Goal: Task Accomplishment & Management: Use online tool/utility

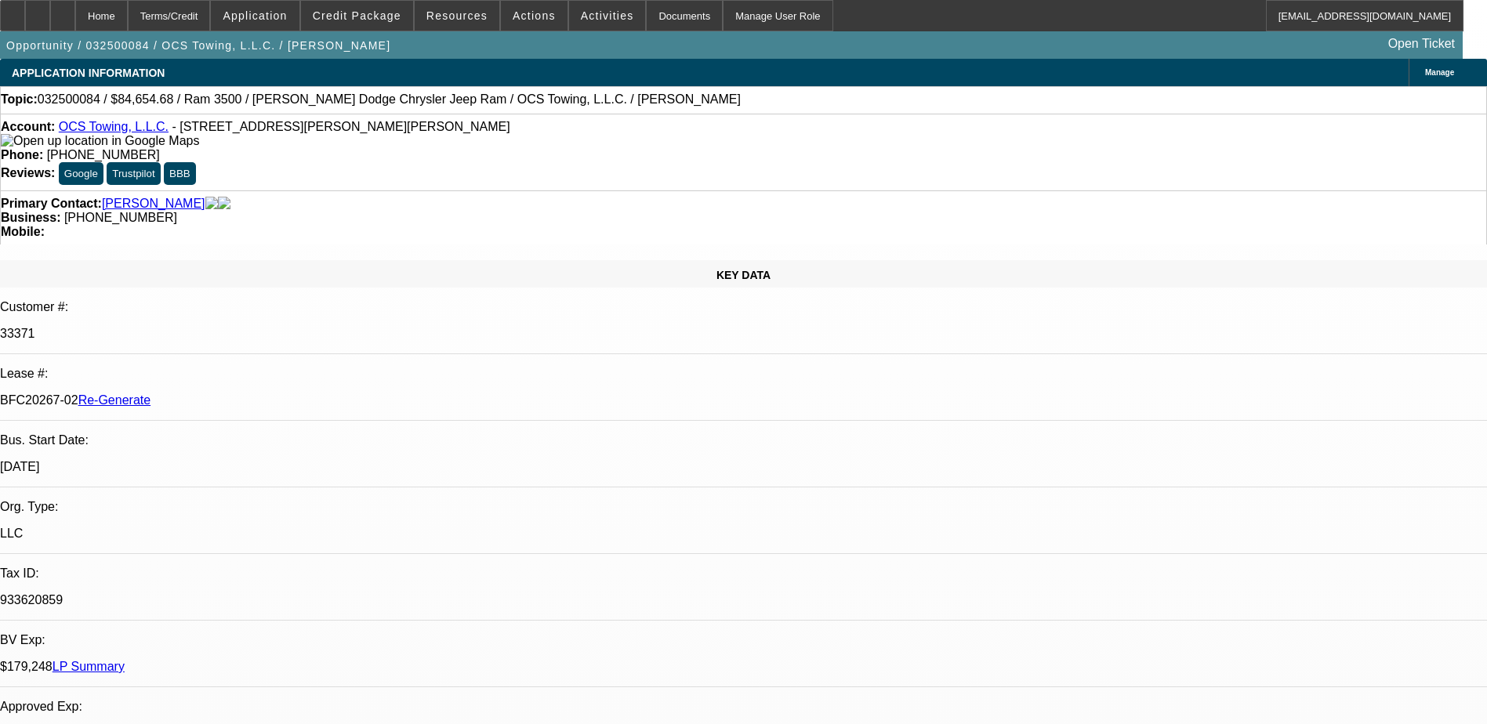
select select "0"
select select "2"
select select "0.1"
select select "4"
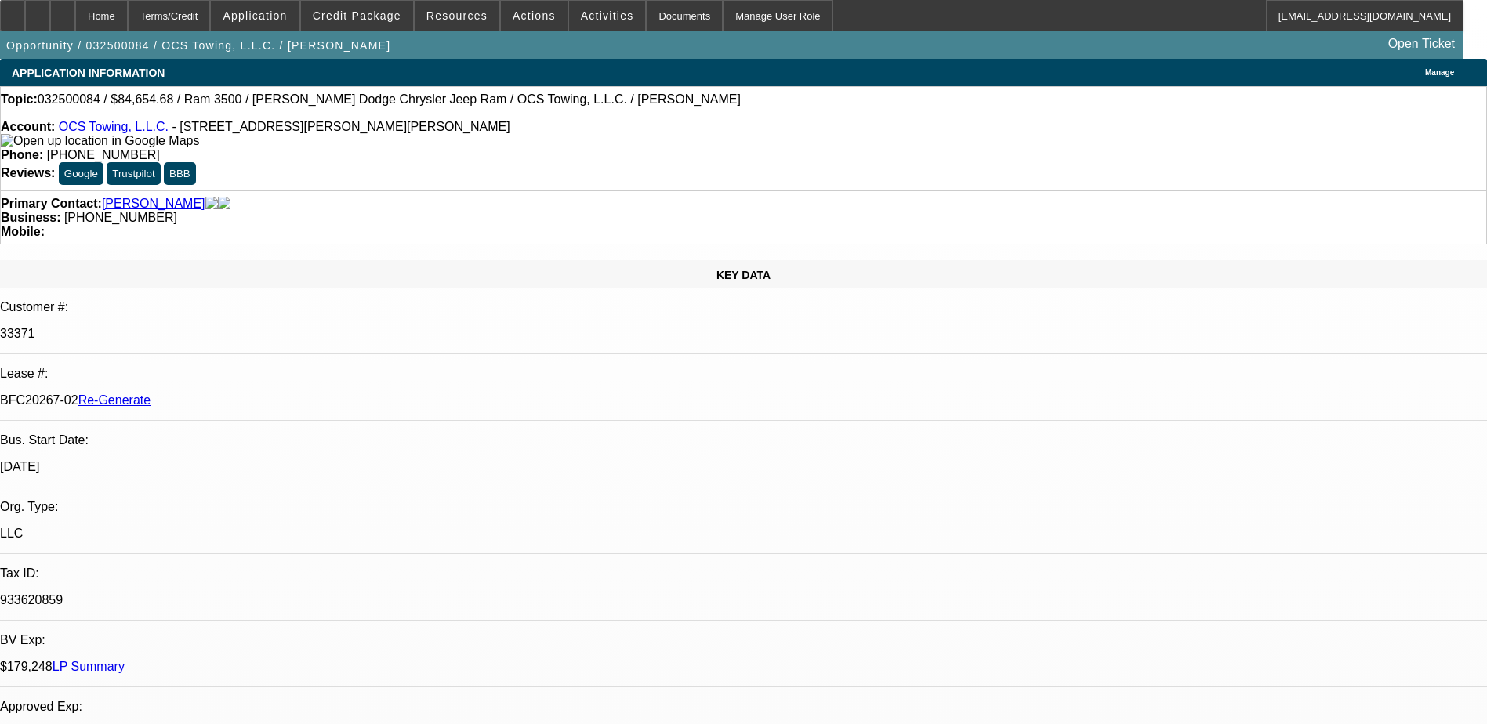
select select "0"
select select "2"
select select "0.1"
select select "4"
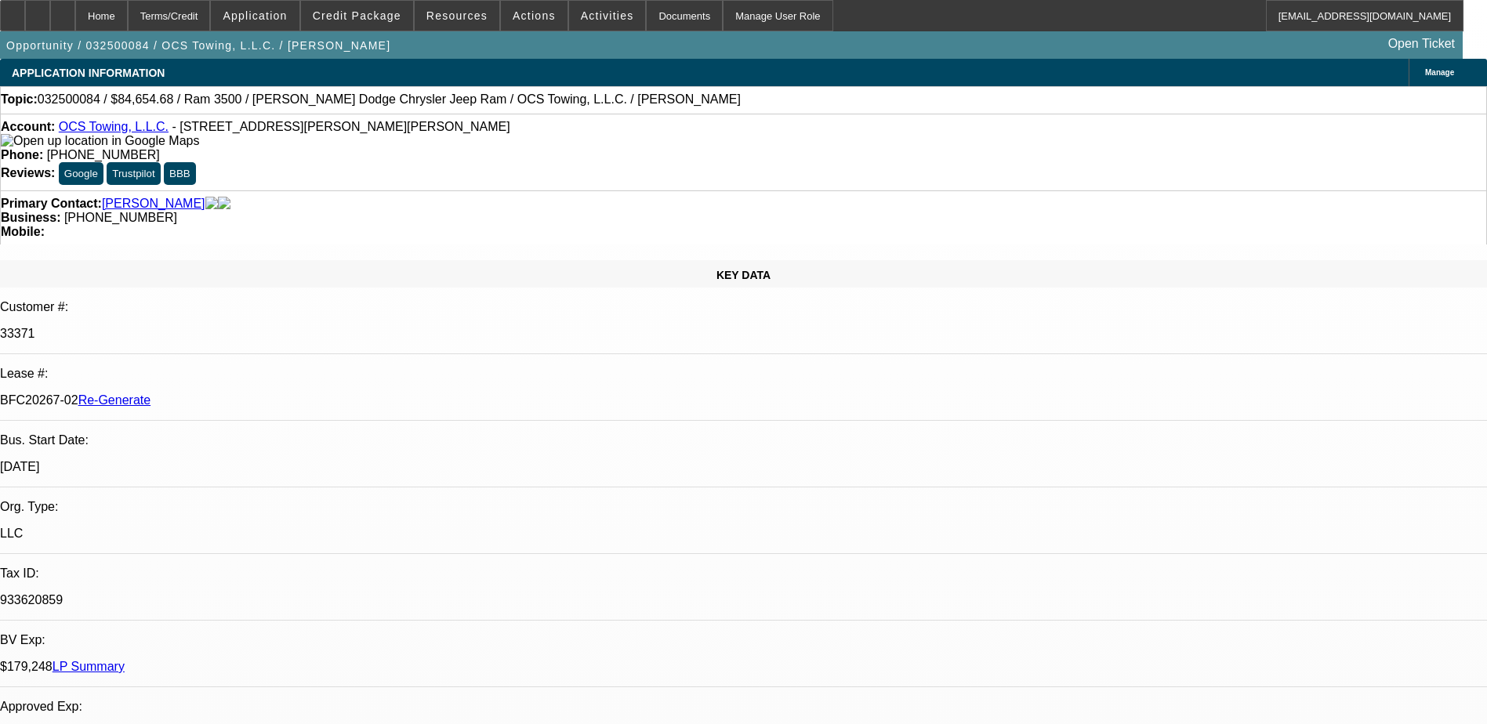
select select "0"
select select "2"
select select "0.1"
select select "4"
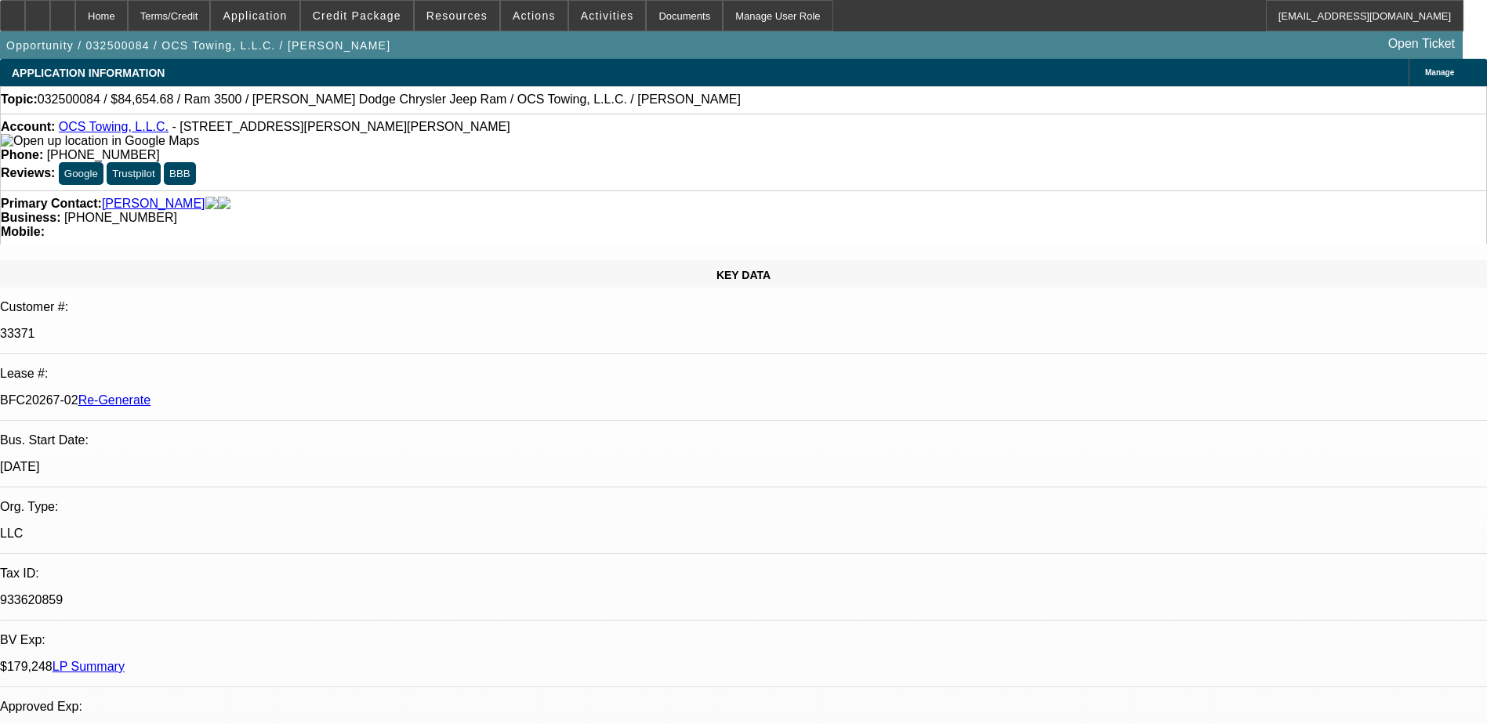
select select "0"
select select "2"
select select "0.1"
select select "4"
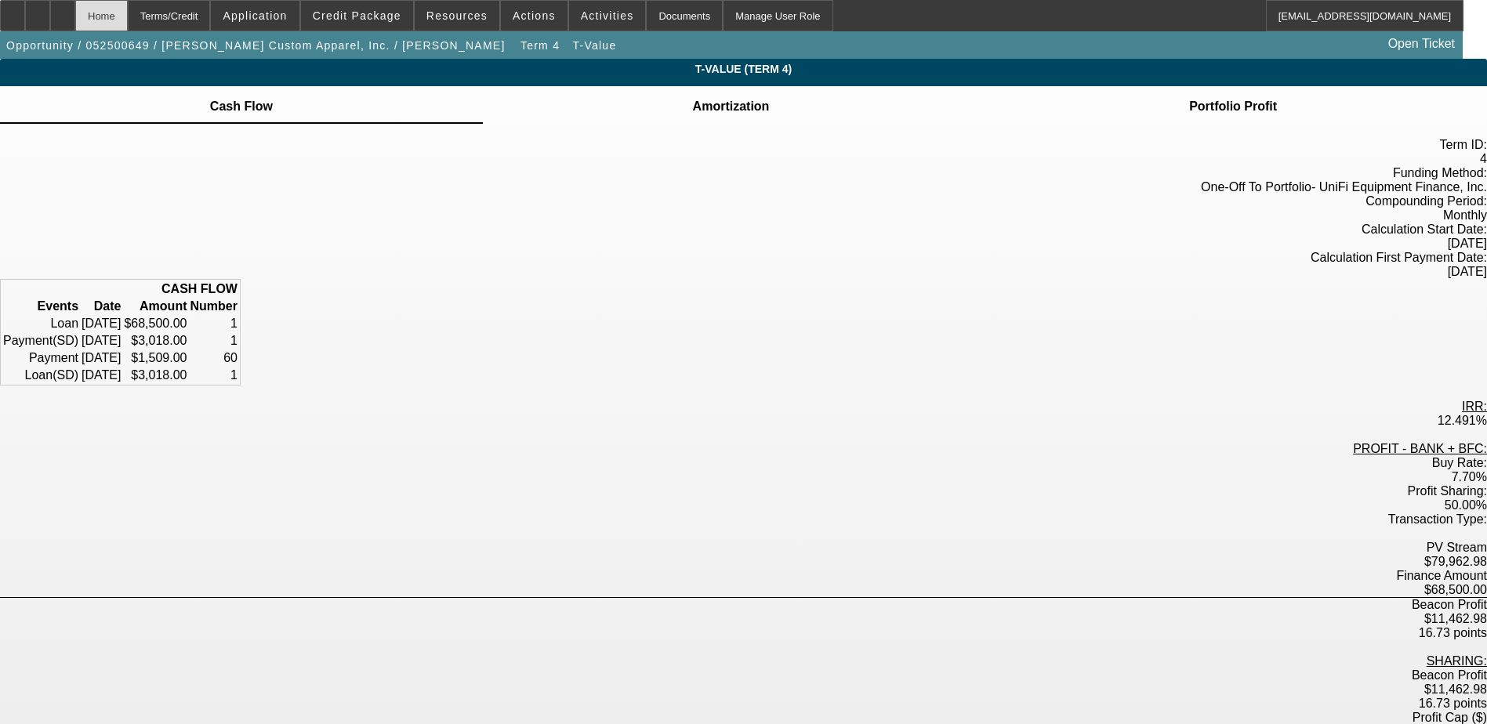
click at [128, 13] on div "Home" at bounding box center [101, 15] width 53 height 31
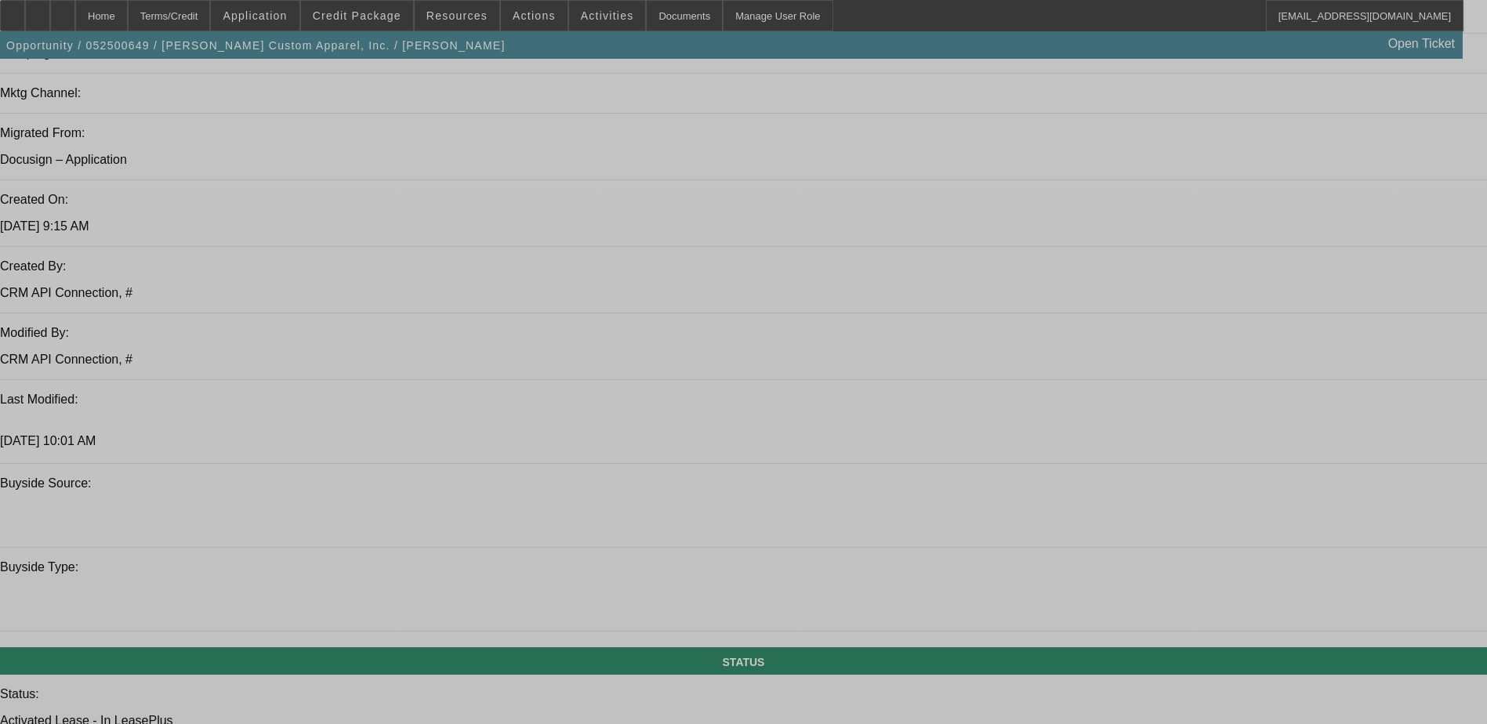
select select "0"
select select "2"
select select "0"
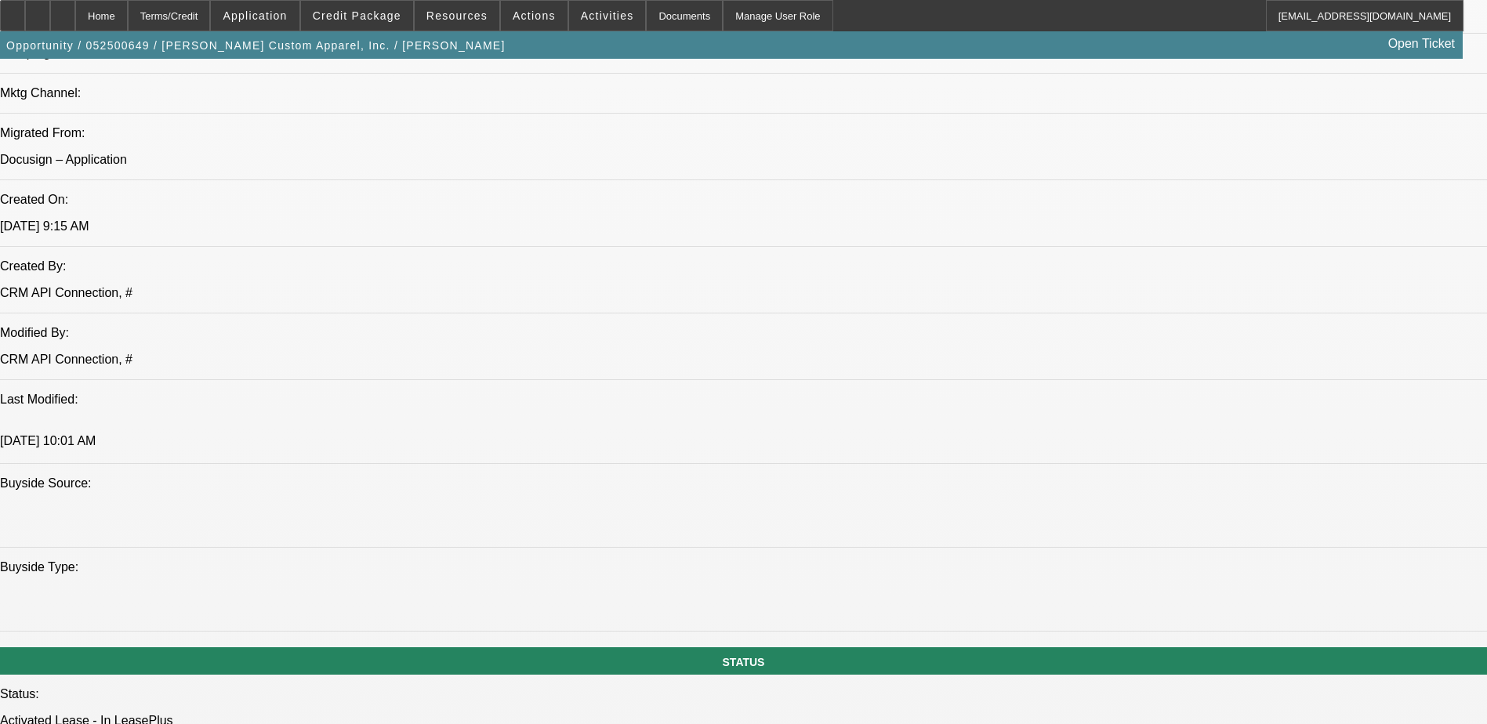
select select "0"
select select "2"
select select "0.1"
select select "0"
select select "2"
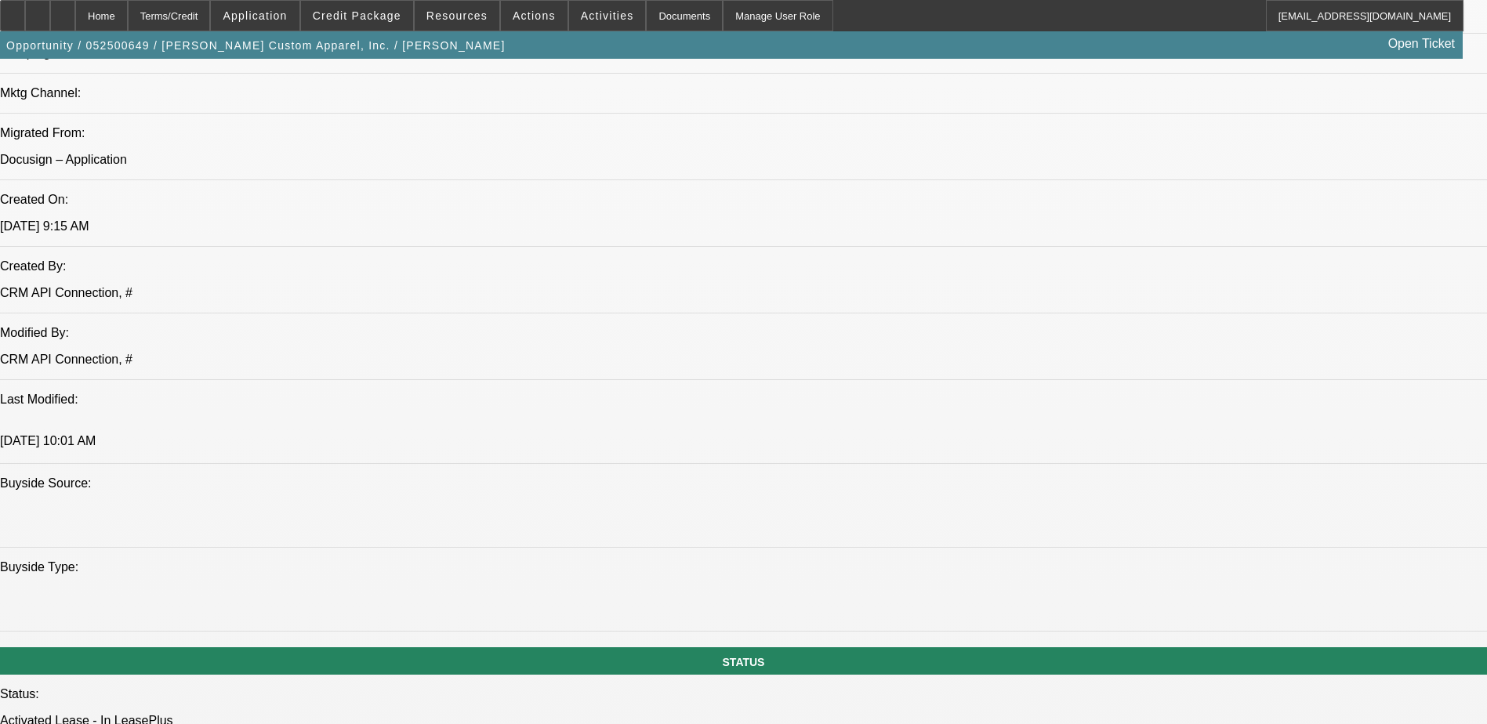
select select "0.1"
select select "0"
select select "0.1"
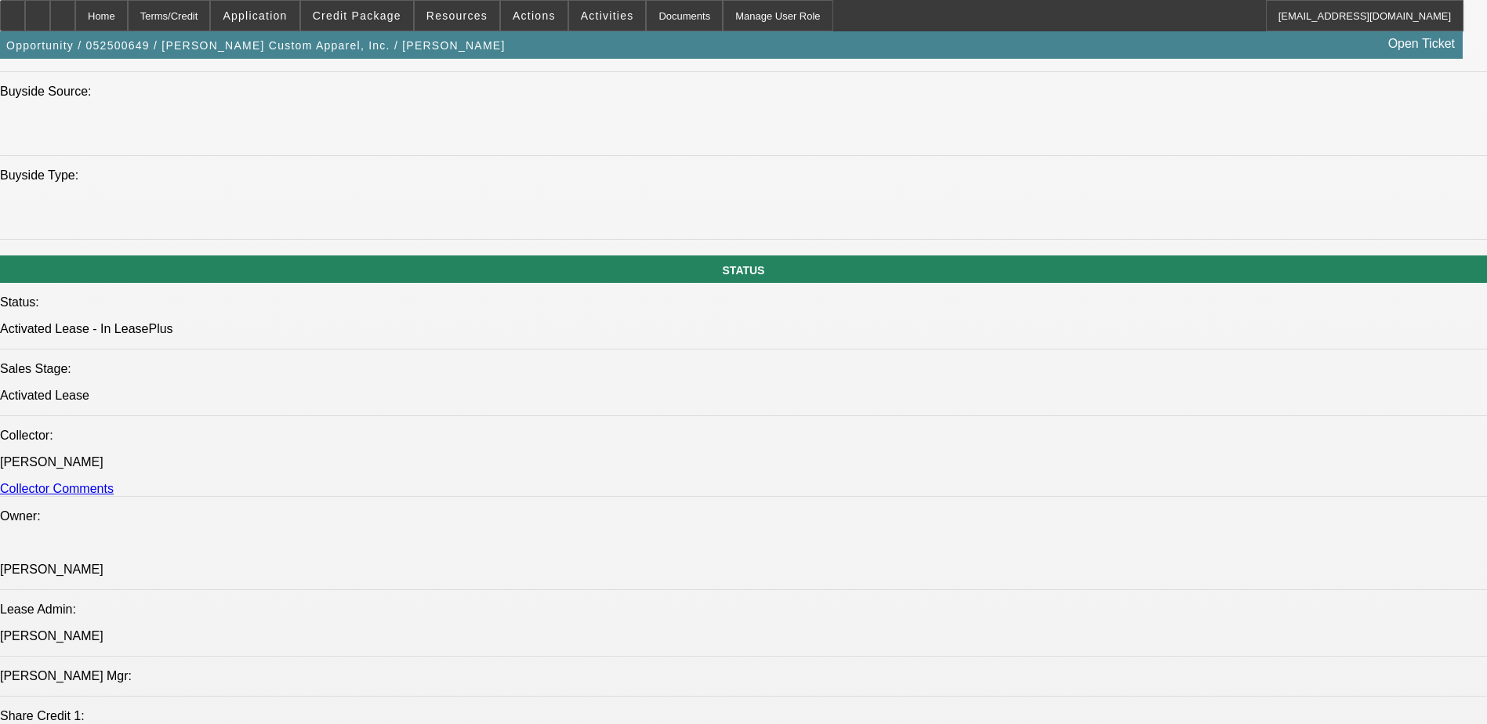
select select "1"
select select "2"
select select "6"
select select "1"
select select "2"
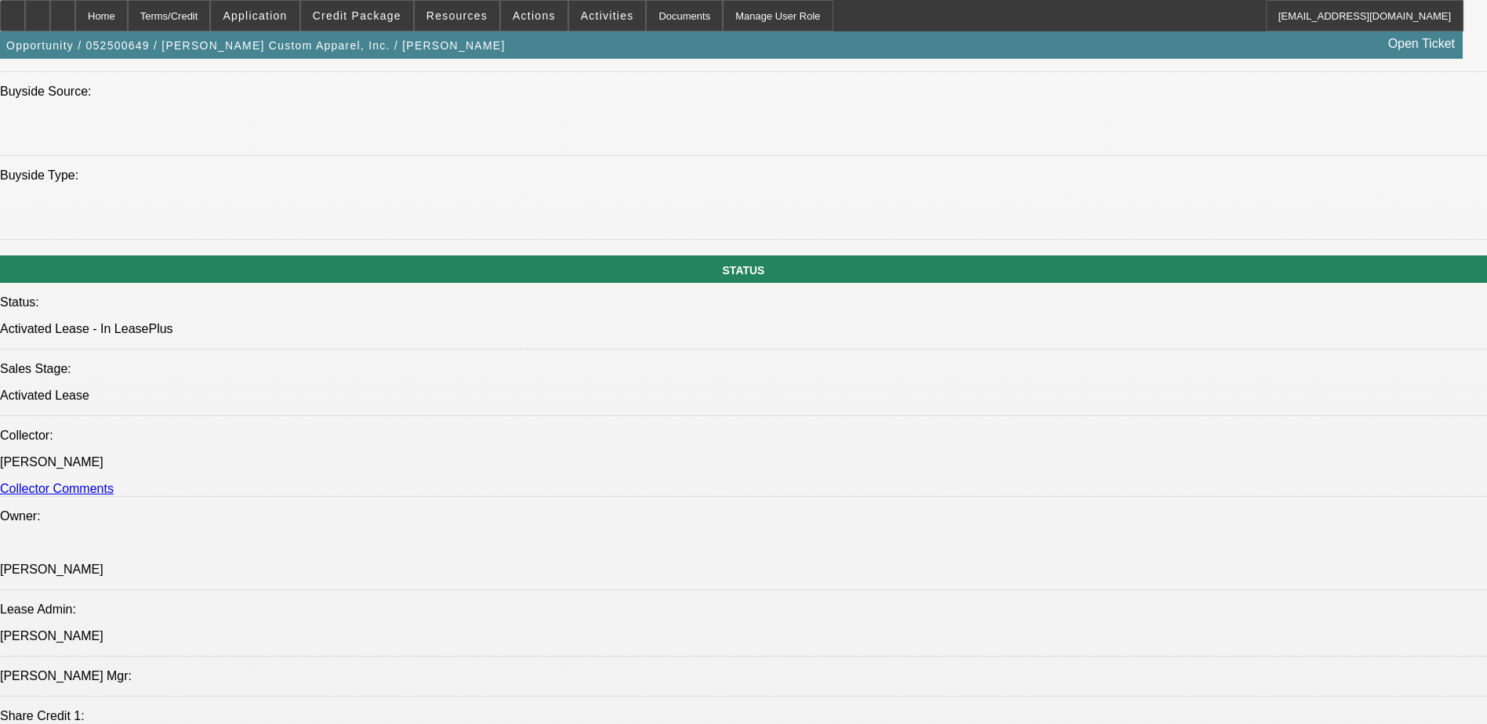
select select "4"
select select "1"
select select "2"
select select "4"
select select "1"
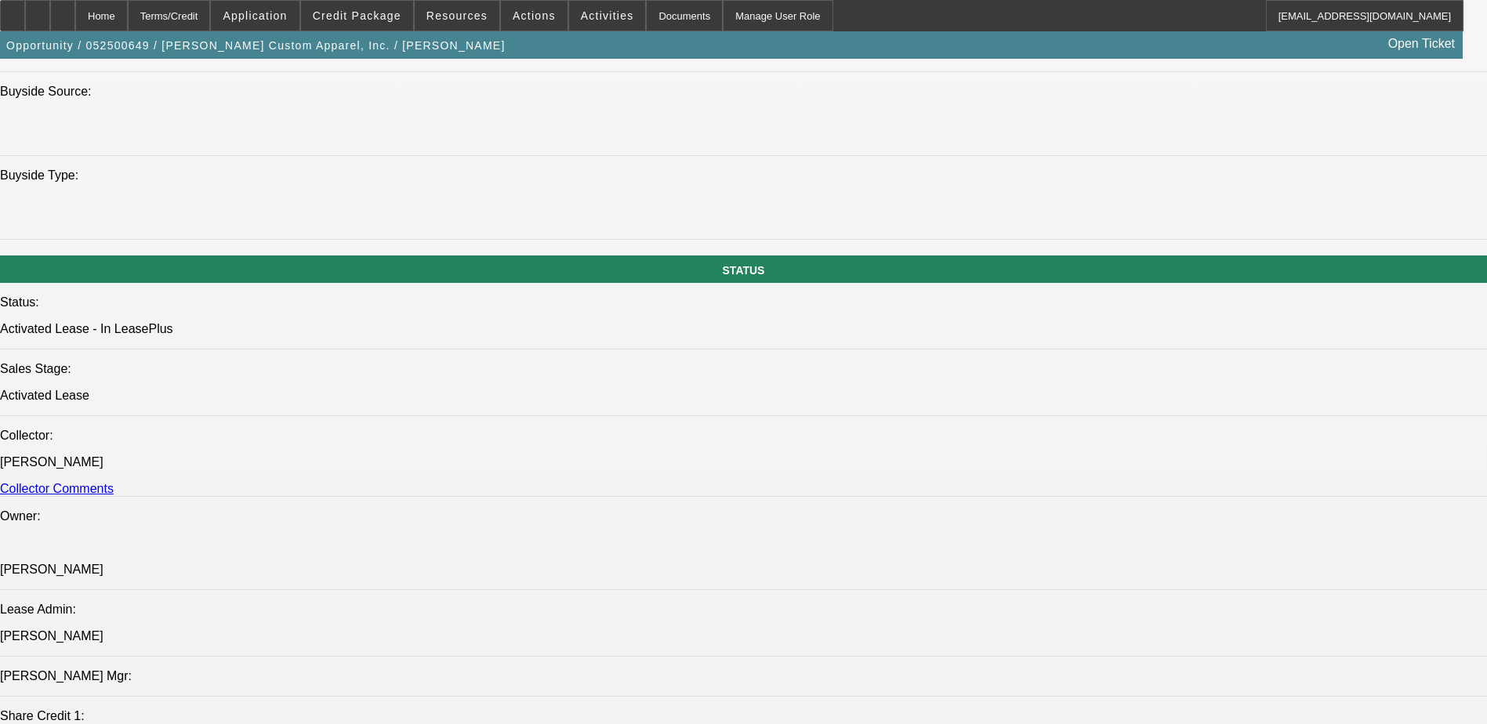
select select "2"
select select "4"
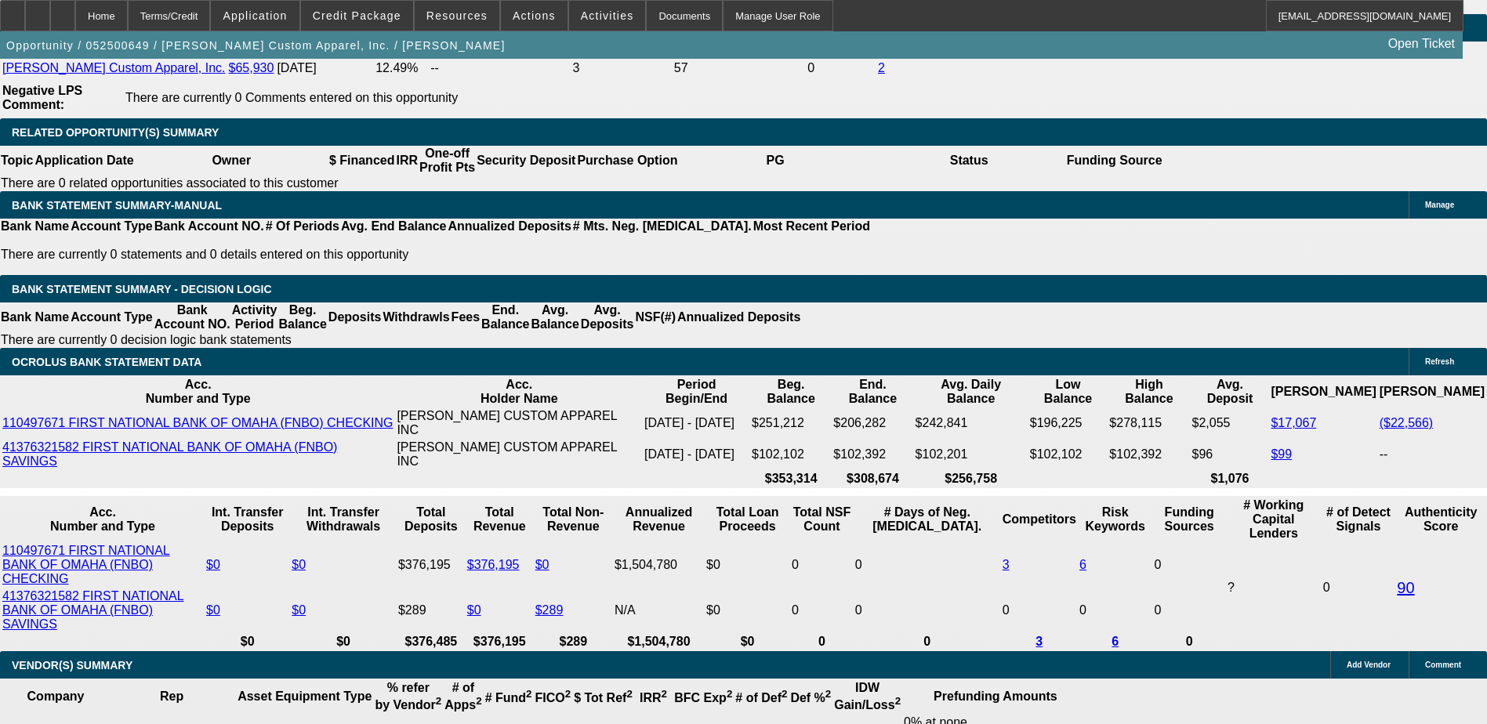
scroll to position [2647, 0]
